Goal: Task Accomplishment & Management: Manage account settings

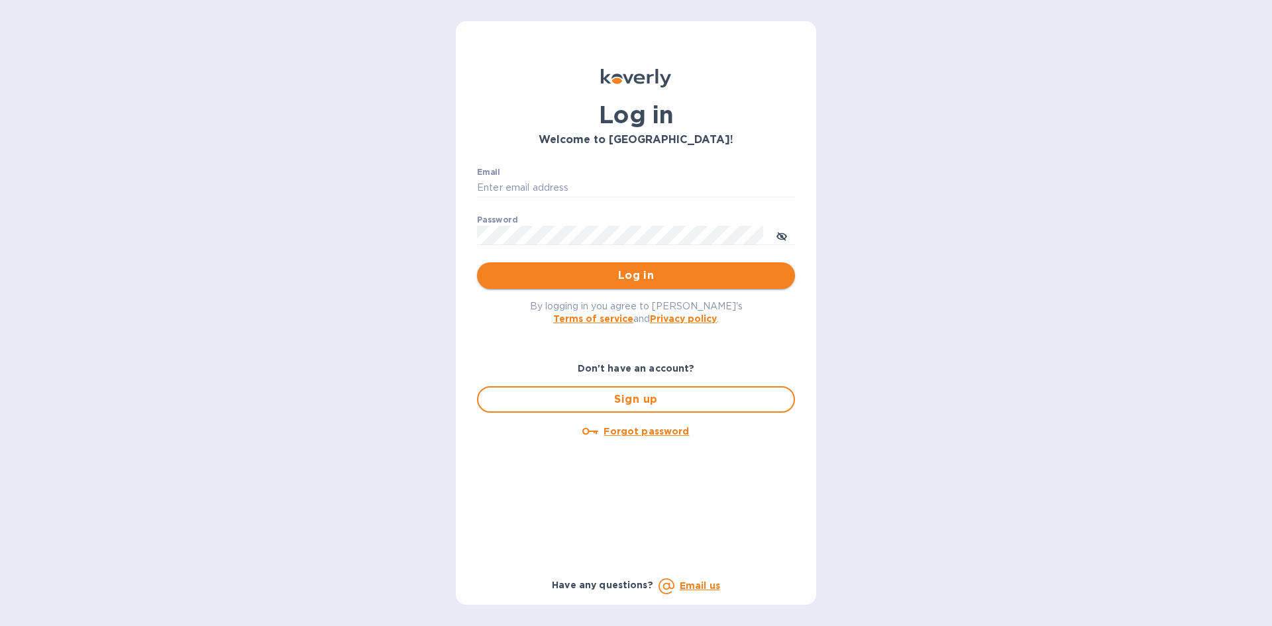
type input "[EMAIL_ADDRESS][DOMAIN_NAME]"
click at [654, 278] on span "Log in" at bounding box center [635, 276] width 297 height 16
